Goal: Task Accomplishment & Management: Use online tool/utility

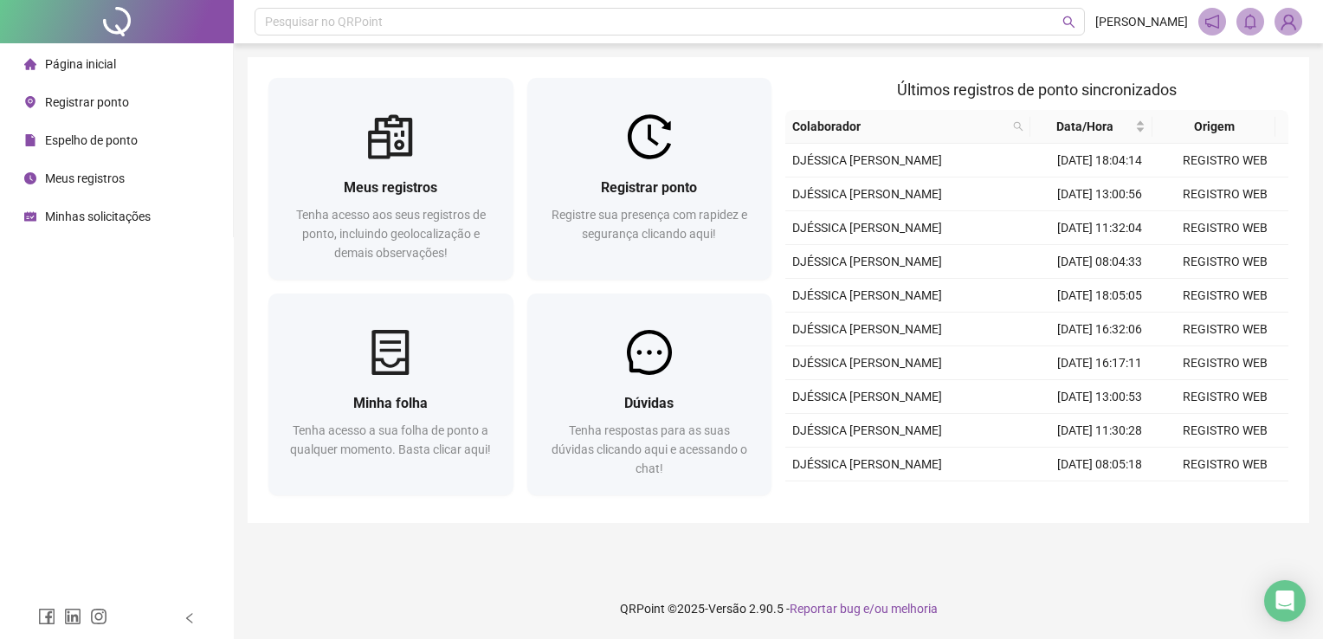
click at [110, 109] on span "Registrar ponto" at bounding box center [87, 102] width 84 height 14
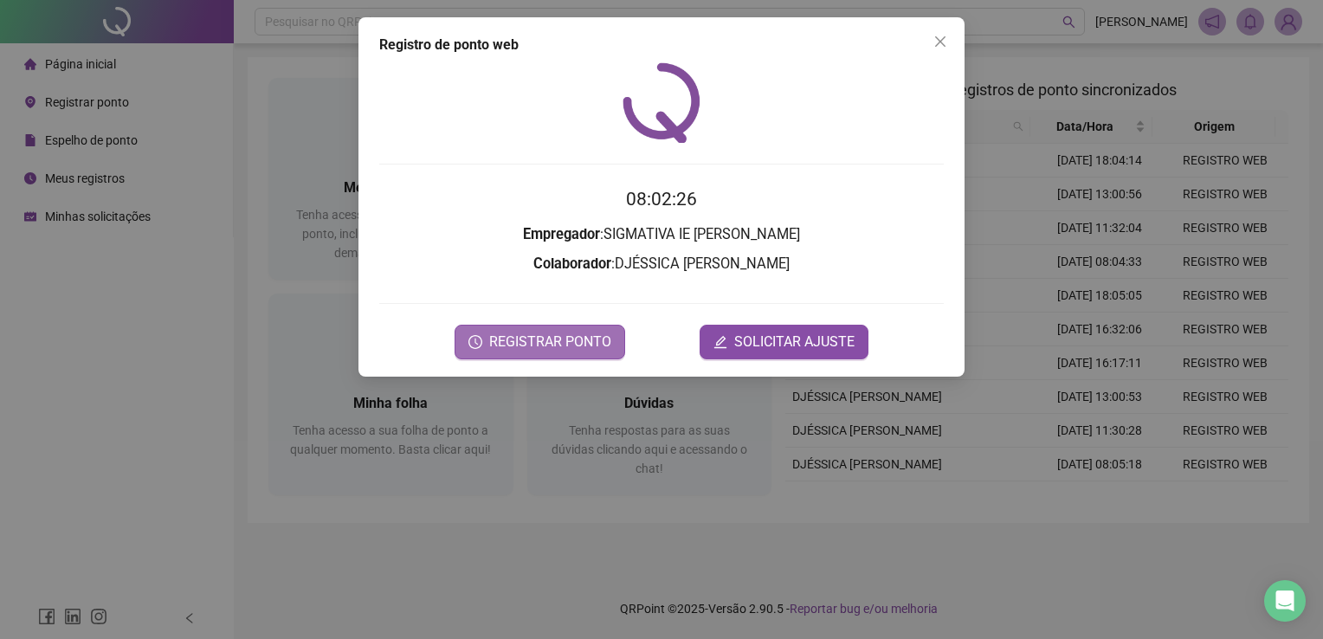
click at [508, 338] on span "REGISTRAR PONTO" at bounding box center [550, 342] width 122 height 21
